Goal: Obtain resource: Obtain resource

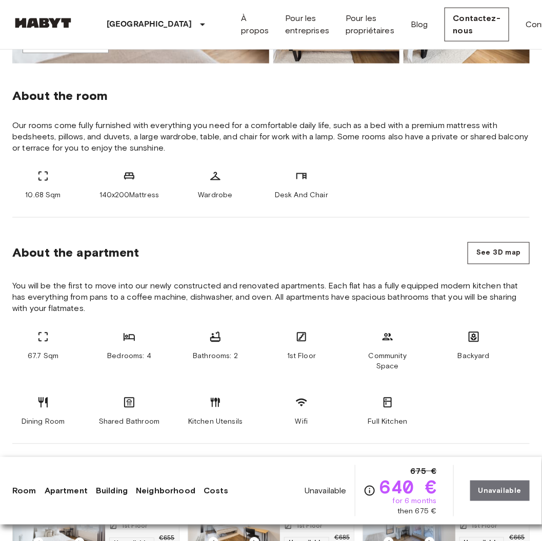
scroll to position [354, 0]
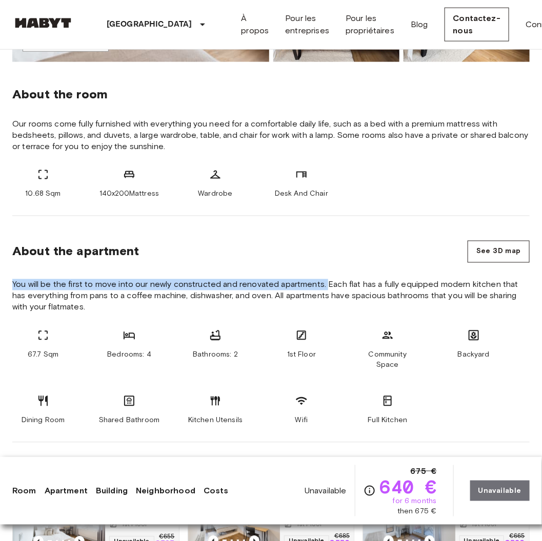
drag, startPoint x: 326, startPoint y: 285, endPoint x: 11, endPoint y: 282, distance: 314.7
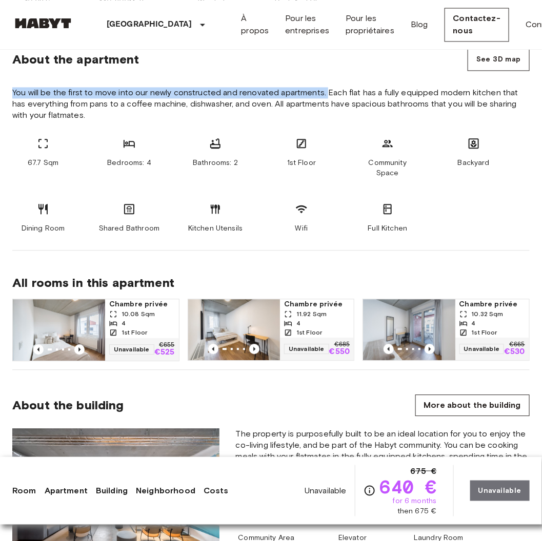
scroll to position [500, 0]
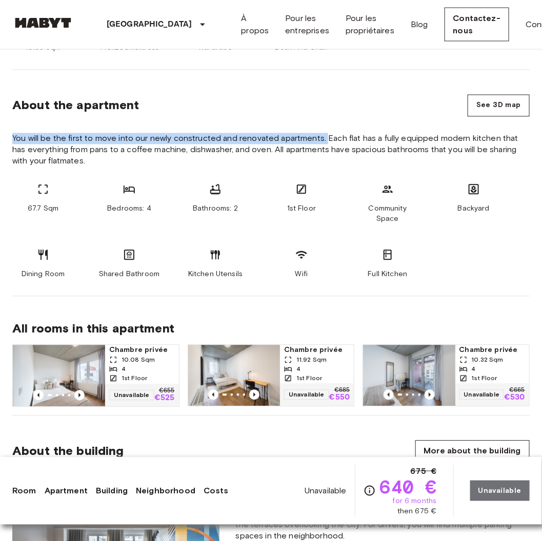
click at [278, 140] on span "You will be the first to move into our newly constructed and renovated apartmen…" at bounding box center [270, 150] width 517 height 34
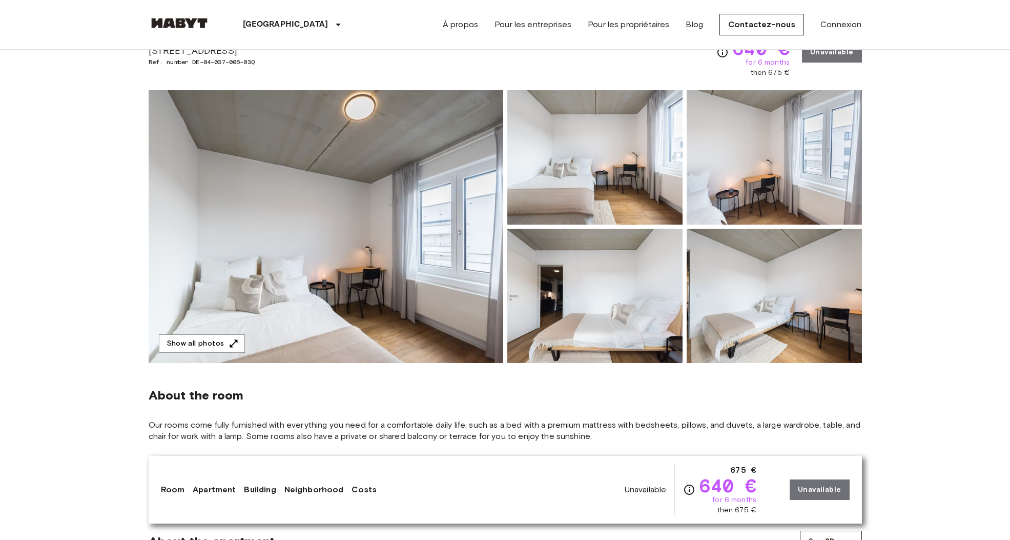
scroll to position [0, 0]
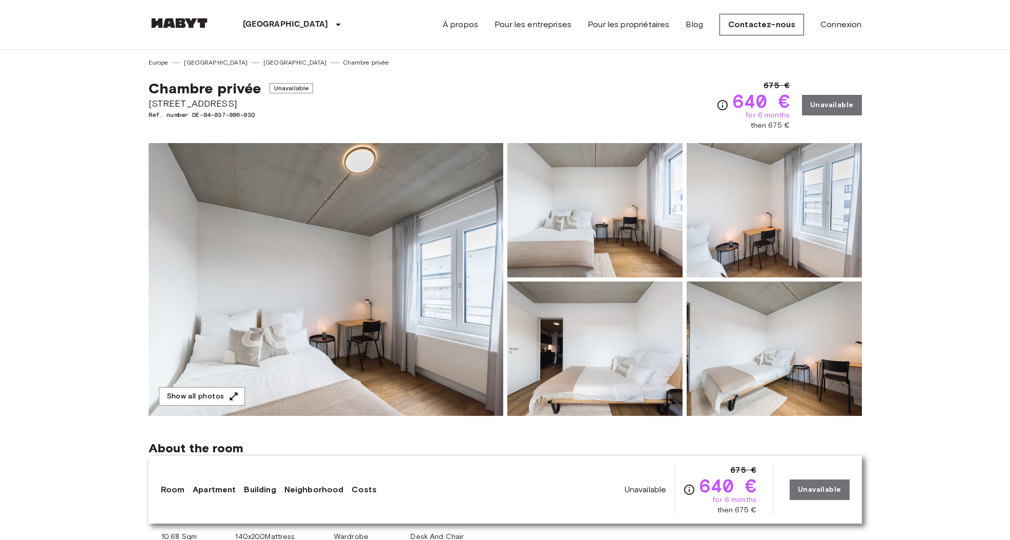
click at [214, 104] on span "[STREET_ADDRESS]" at bounding box center [231, 103] width 165 height 13
copy span "[STREET_ADDRESS]"
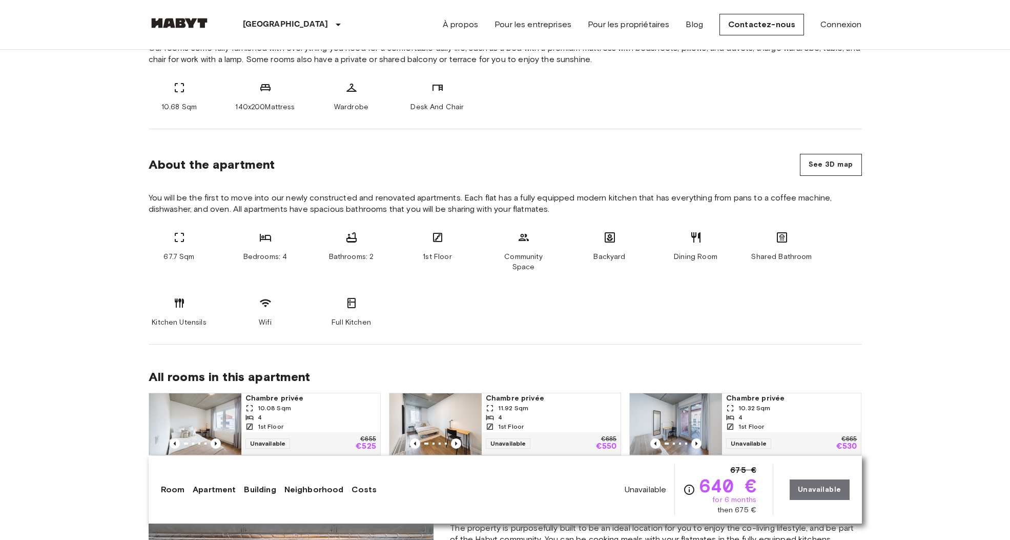
scroll to position [440, 0]
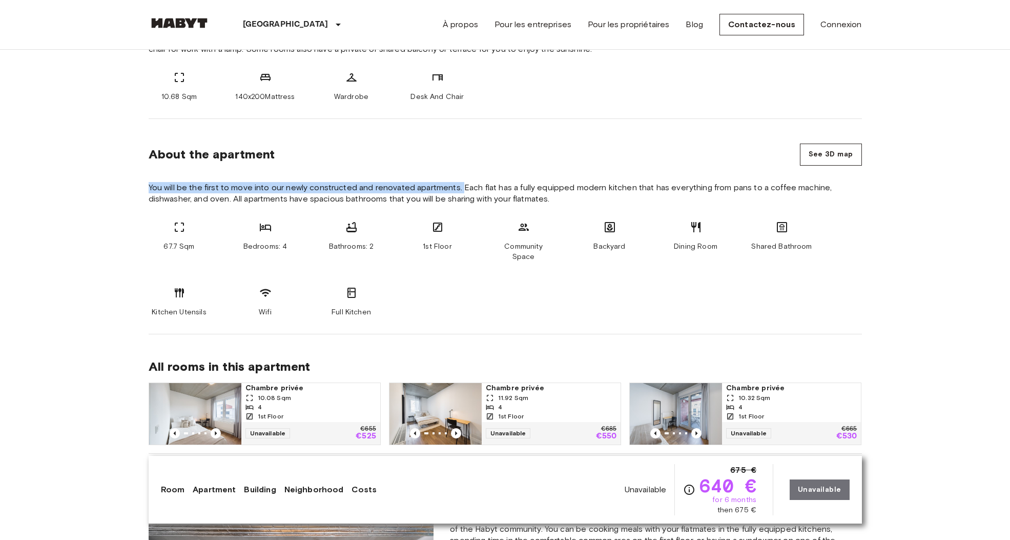
drag, startPoint x: 147, startPoint y: 187, endPoint x: 460, endPoint y: 182, distance: 313.2
copy span "You will be the first to move into our newly constructed and renovated apartmen…"
click at [541, 182] on span "You will be the first to move into our newly constructed and renovated apartmen…" at bounding box center [505, 193] width 713 height 23
